Goal: Task Accomplishment & Management: Manage account settings

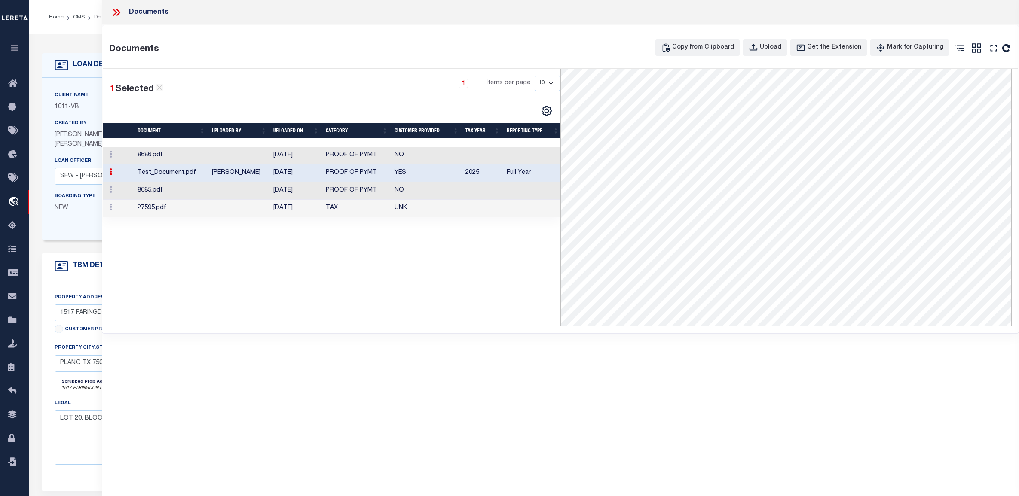
select select "7528"
select select "69"
select select "10"
select select "NonEscrow"
click at [117, 15] on icon at bounding box center [118, 12] width 4 height 7
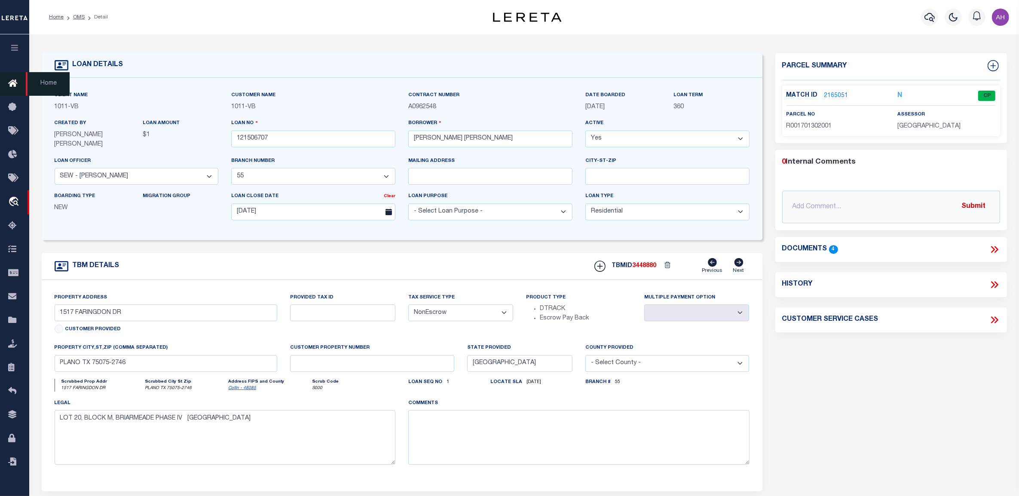
click at [15, 86] on icon at bounding box center [15, 84] width 14 height 11
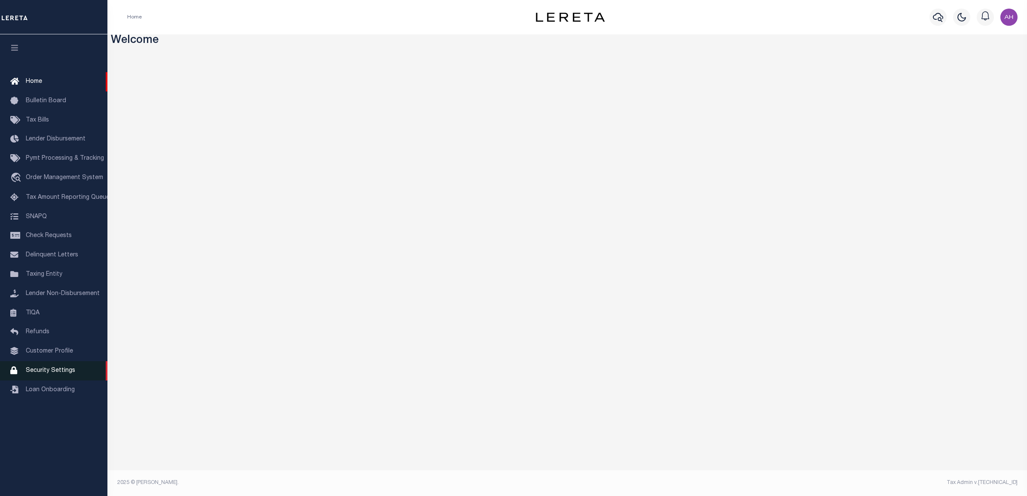
click at [69, 373] on span "Security Settings" at bounding box center [50, 371] width 49 height 6
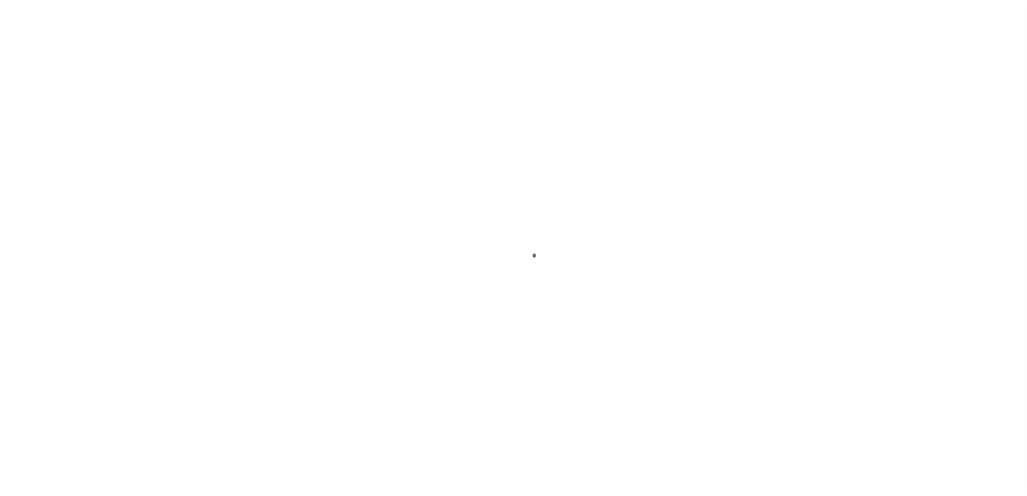
select select "100"
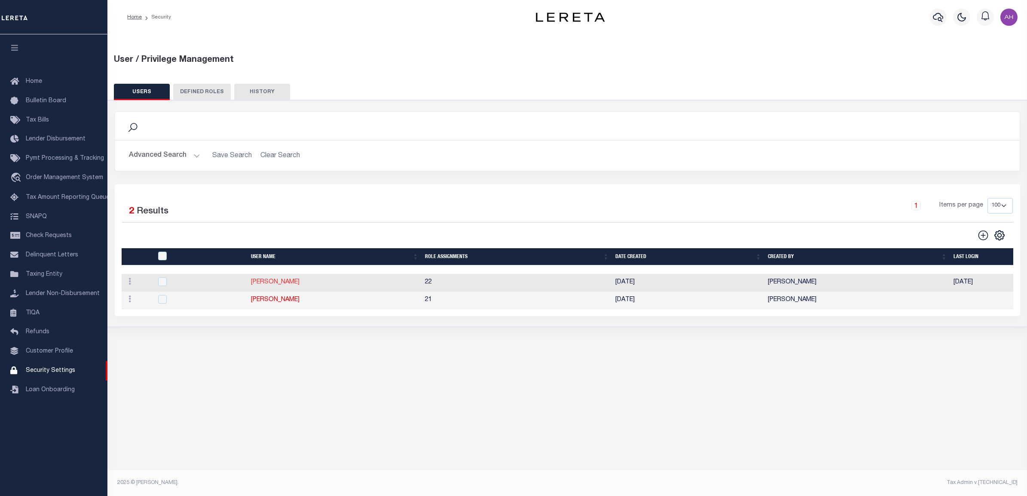
click at [285, 282] on link "Ahmad Darwish" at bounding box center [275, 282] width 49 height 6
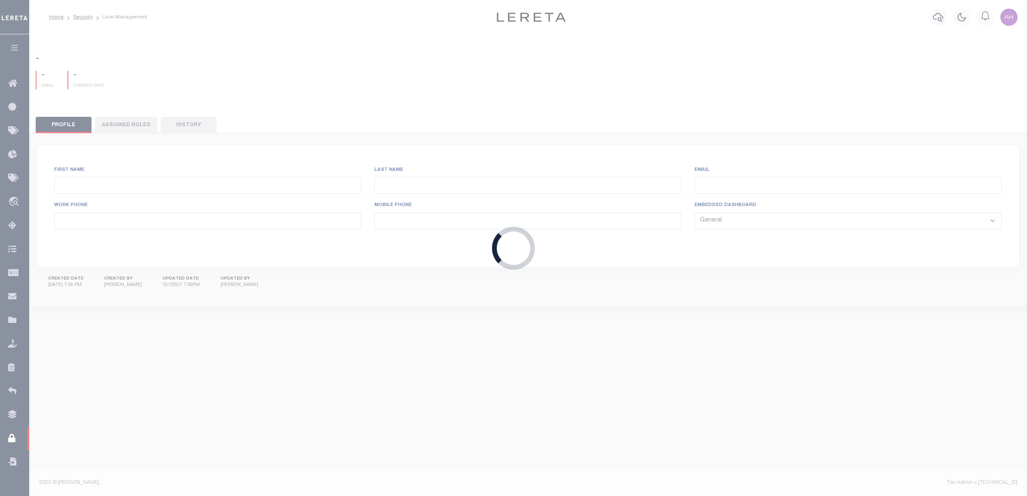
type input "Ahmad"
type input "Darwish"
type input "Ahmad.Darwish@accumatch.com"
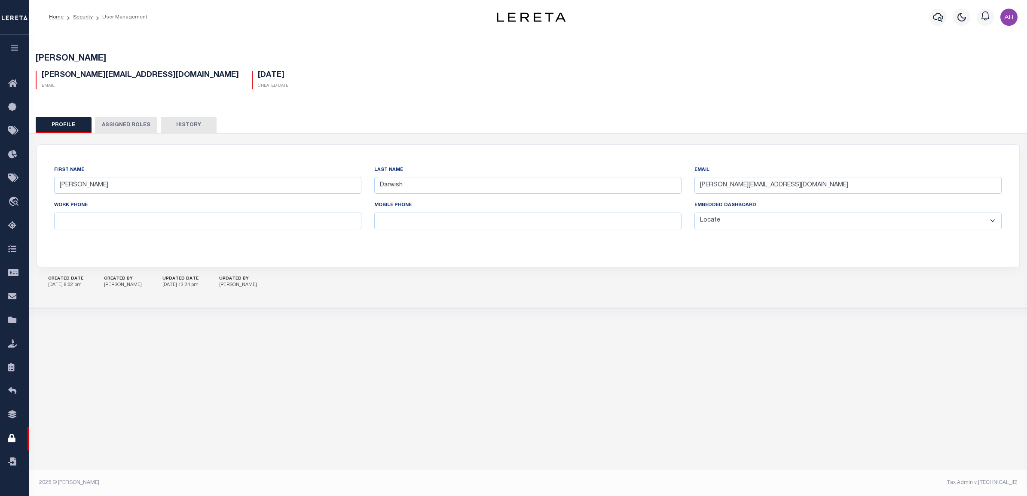
click at [759, 221] on select "General Locate Escrow Services AI Payment Verification Customer Service" at bounding box center [847, 221] width 307 height 17
select select "PVQ"
click at [694, 213] on select "General Locate Escrow Services AI Payment Verification Customer Service" at bounding box center [847, 221] width 307 height 17
click at [983, 490] on button "Save Edits" at bounding box center [984, 484] width 70 height 18
click at [15, 79] on icon at bounding box center [15, 84] width 14 height 11
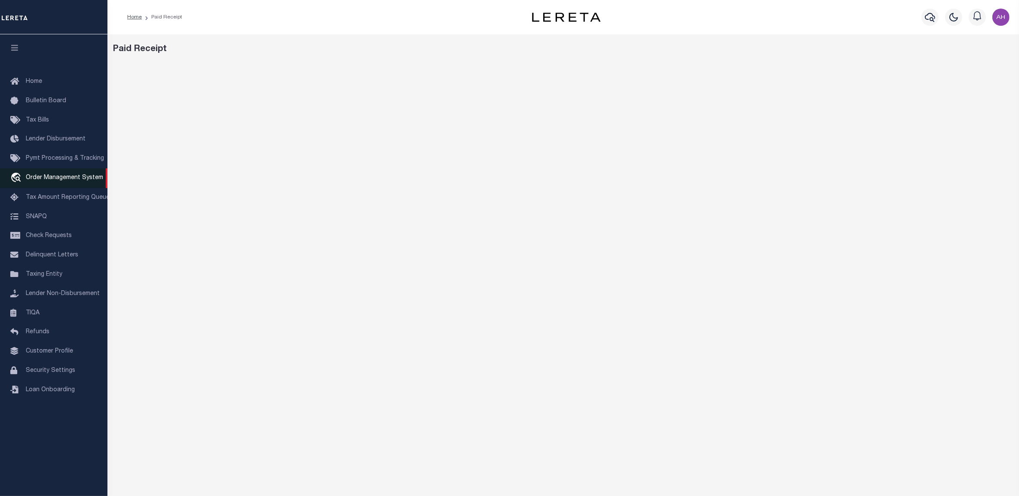
click at [78, 177] on span "Order Management System" at bounding box center [64, 178] width 77 height 6
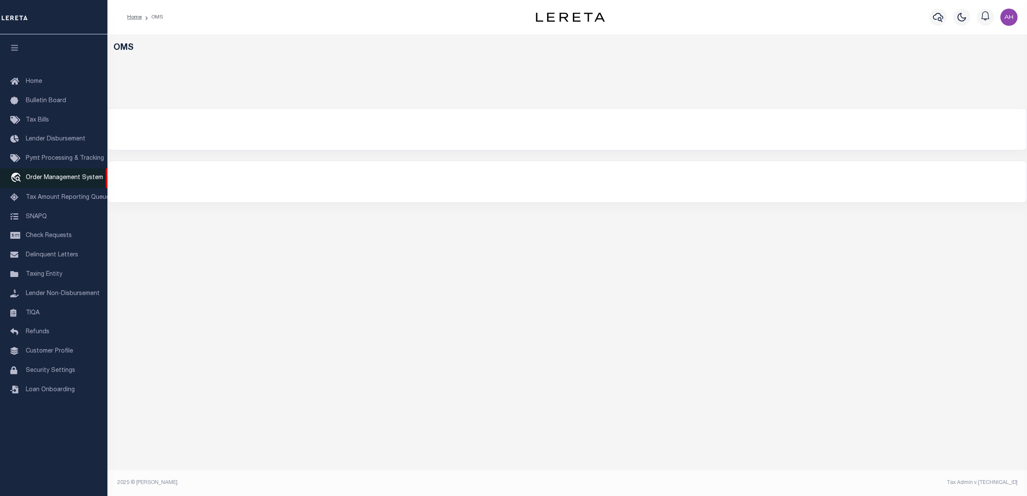
select select "200"
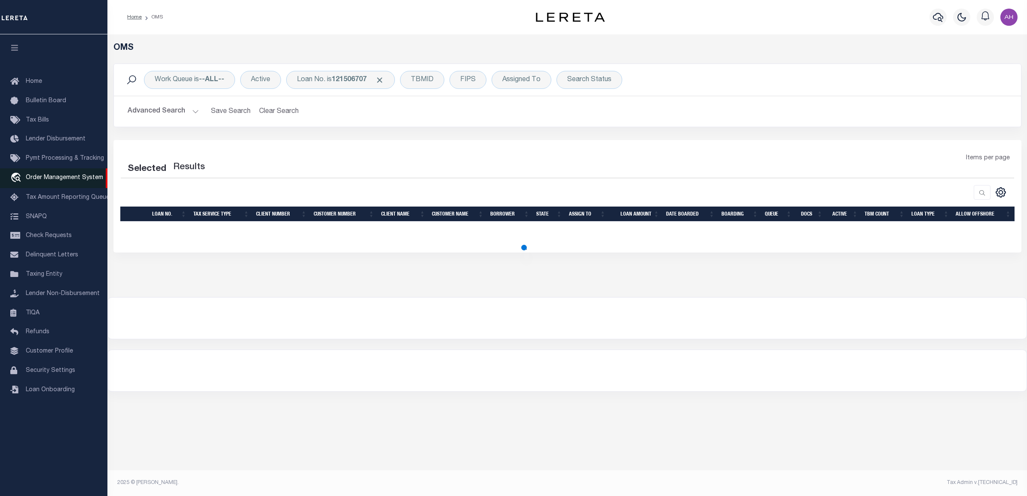
select select "200"
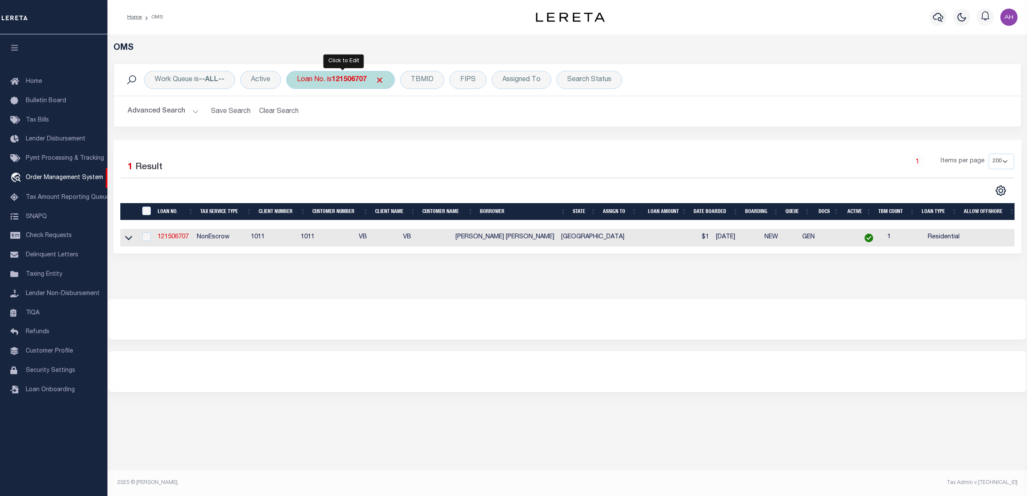
click at [339, 80] on b "121506707" at bounding box center [349, 79] width 35 height 7
type input "400000374"
click at [420, 141] on input "Apply" at bounding box center [410, 141] width 25 height 14
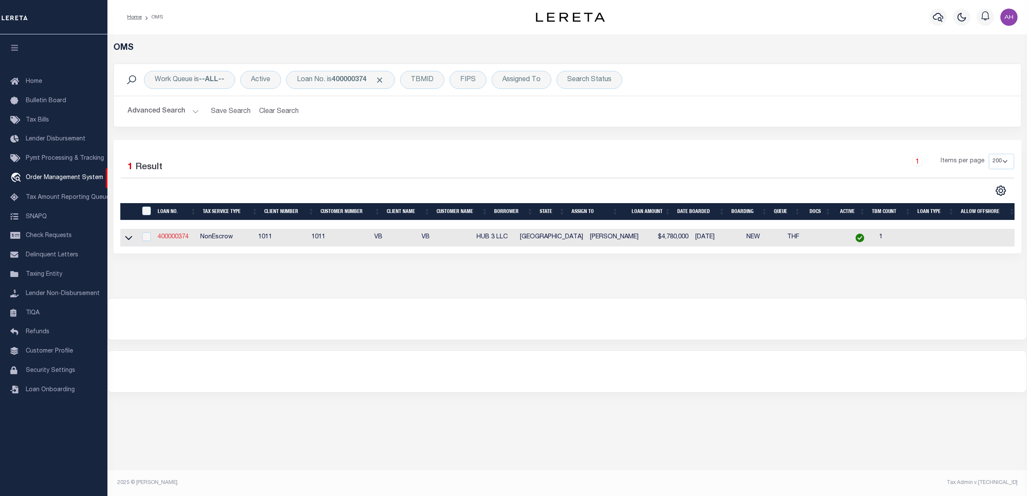
click at [175, 239] on link "400000374" at bounding box center [173, 237] width 31 height 6
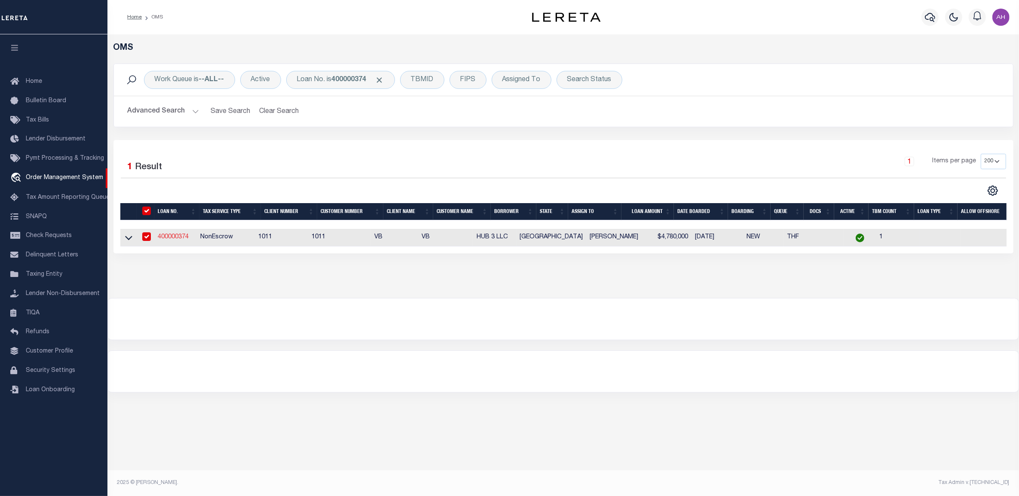
type input "400000374"
type input "HUB 3 LLC"
select select
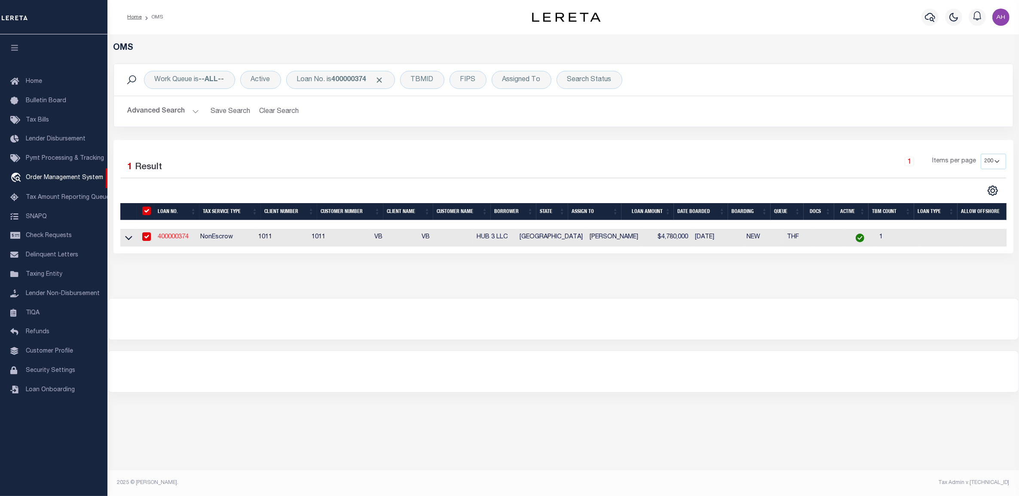
select select "NonEscrow"
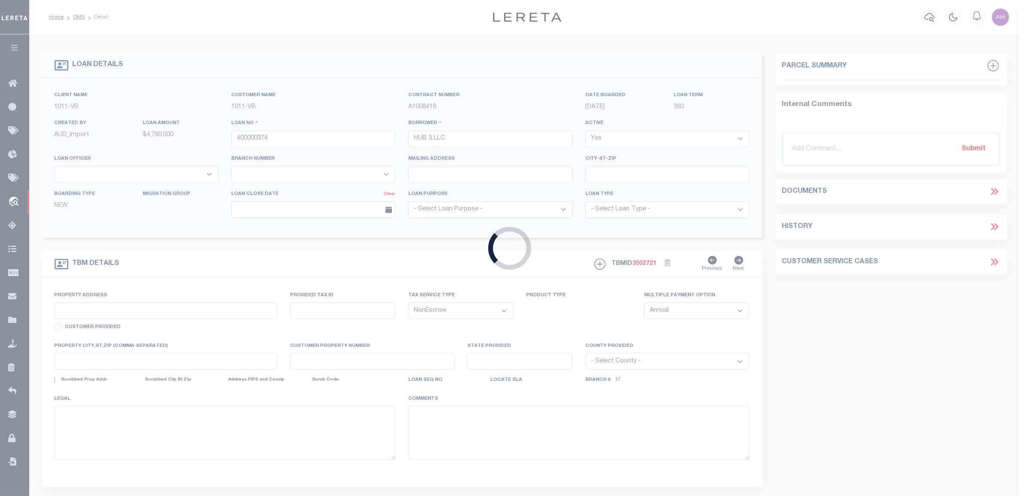
select select "568"
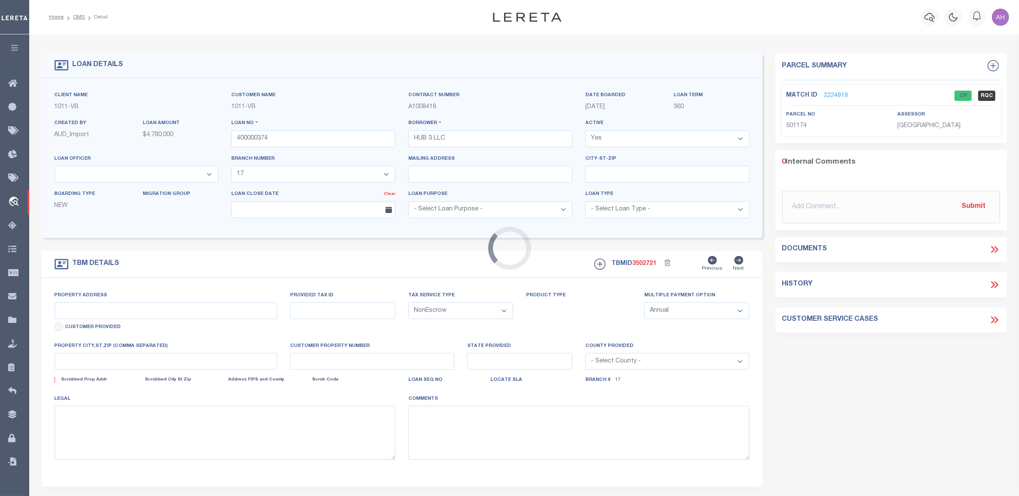
type input "[STREET_ADDRESS]"
select select
type input "[GEOGRAPHIC_DATA]"
select select
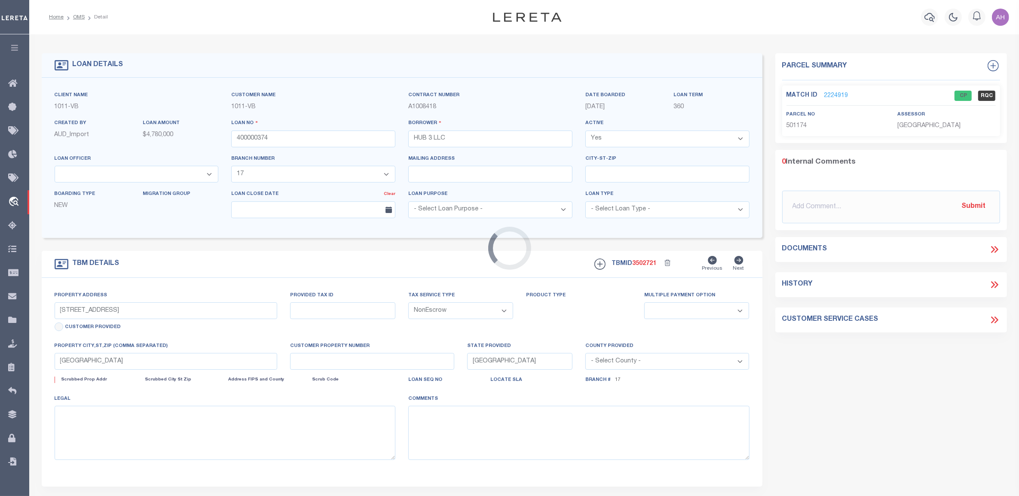
type textarea "SEE EXHIBIT A"
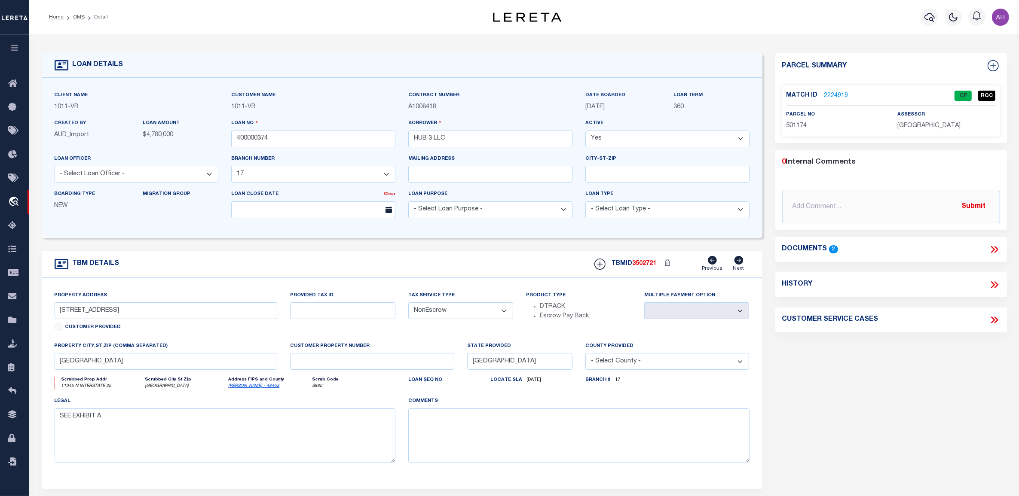
click at [995, 254] on icon at bounding box center [994, 249] width 11 height 11
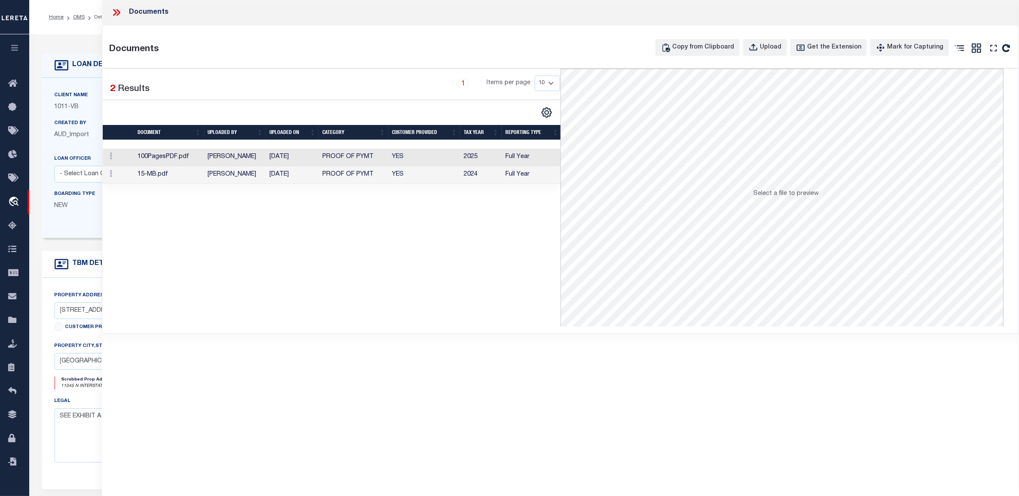
click at [116, 13] on icon at bounding box center [116, 12] width 11 height 11
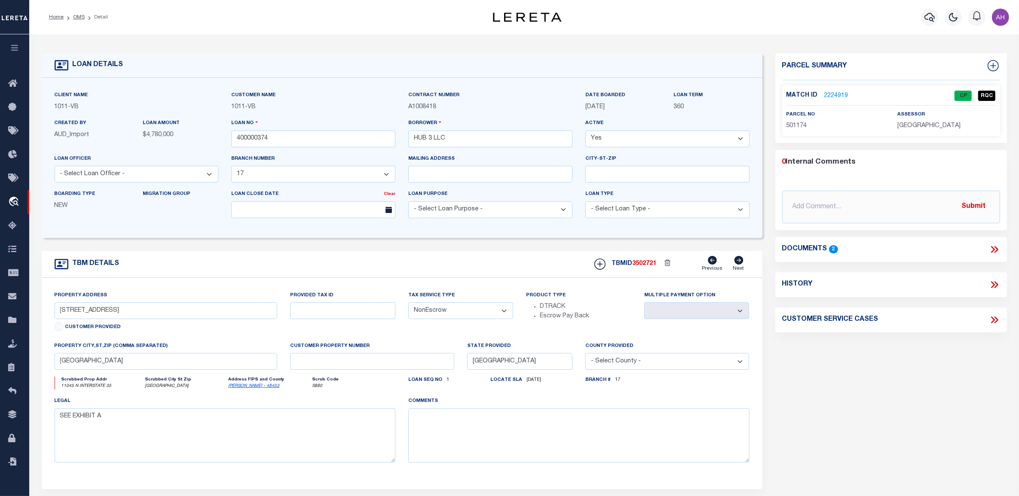
click at [379, 61] on div "LOAN DETAILS" at bounding box center [402, 65] width 721 height 24
click at [418, 78] on div "Client Name 1011 - VB Customer Name 1011 - VB Contract Number A1008418 360" at bounding box center [402, 158] width 721 height 160
